Goal: Information Seeking & Learning: Learn about a topic

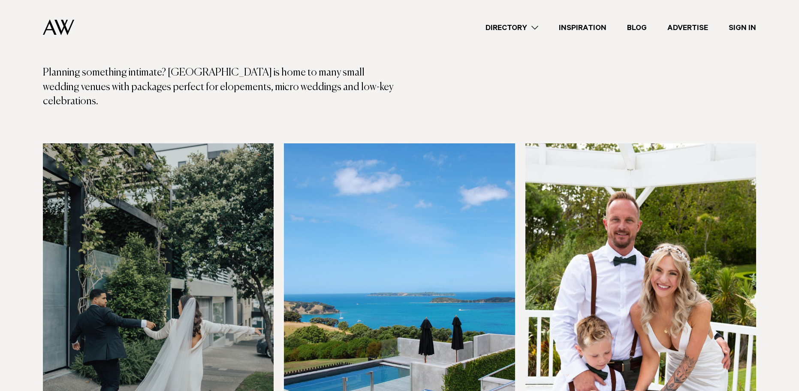
scroll to position [300, 0]
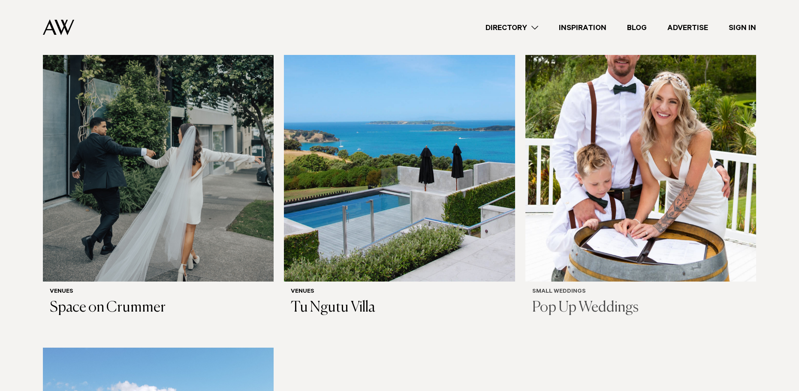
click at [643, 164] on img at bounding box center [640, 127] width 231 height 310
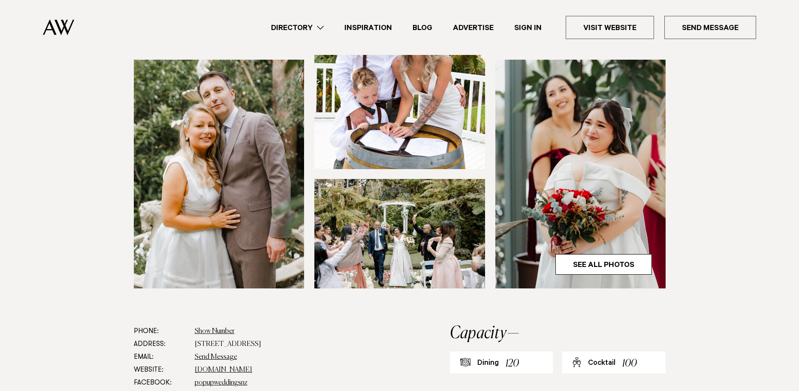
scroll to position [386, 0]
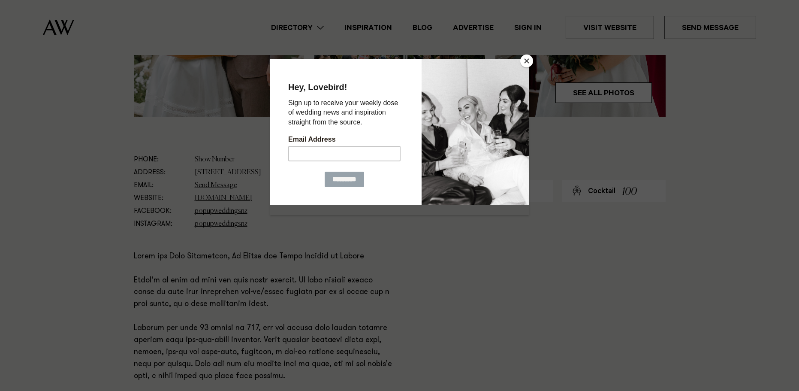
click at [531, 64] on button "Close" at bounding box center [526, 60] width 13 height 13
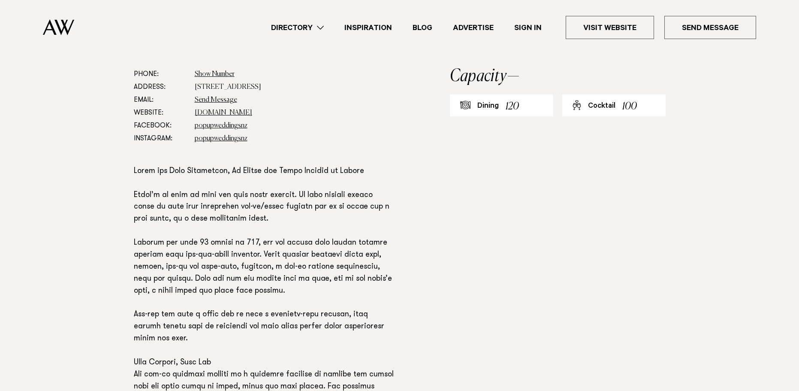
scroll to position [472, 0]
click at [292, 241] on p at bounding box center [264, 284] width 261 height 239
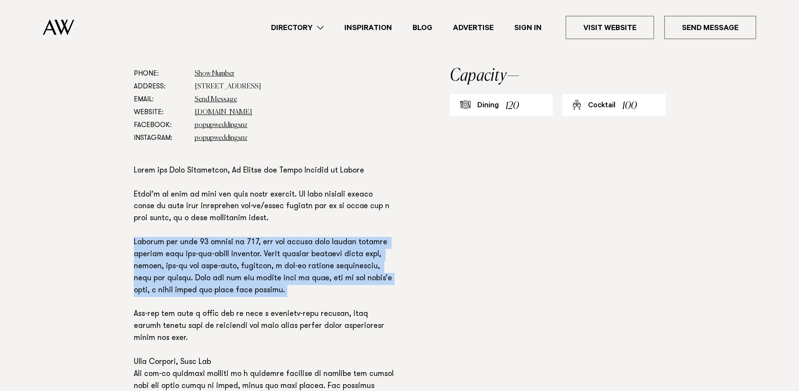
click at [292, 241] on p at bounding box center [264, 284] width 261 height 239
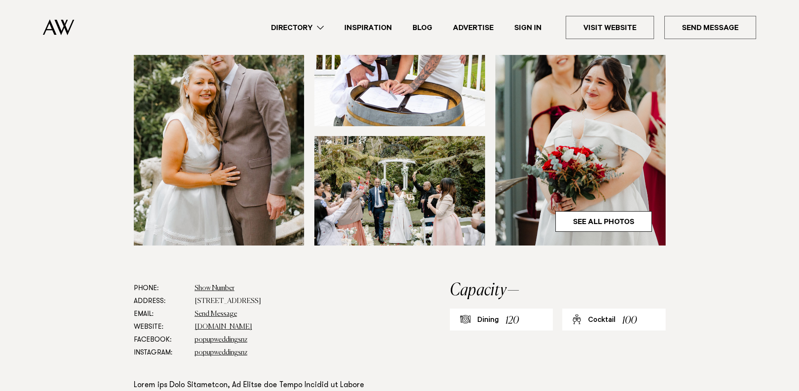
scroll to position [214, 0]
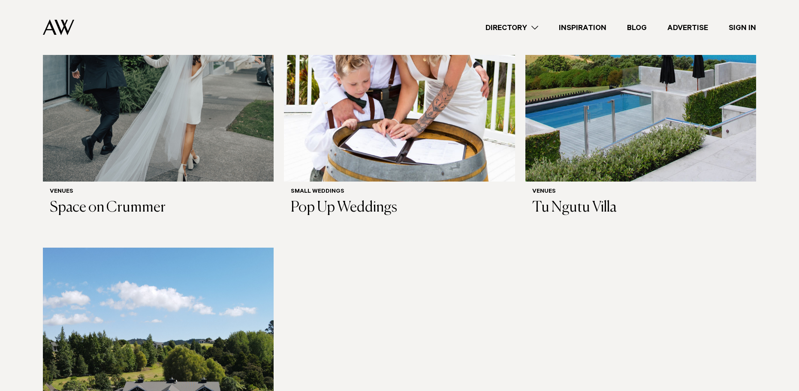
scroll to position [343, 0]
